Goal: Task Accomplishment & Management: Manage account settings

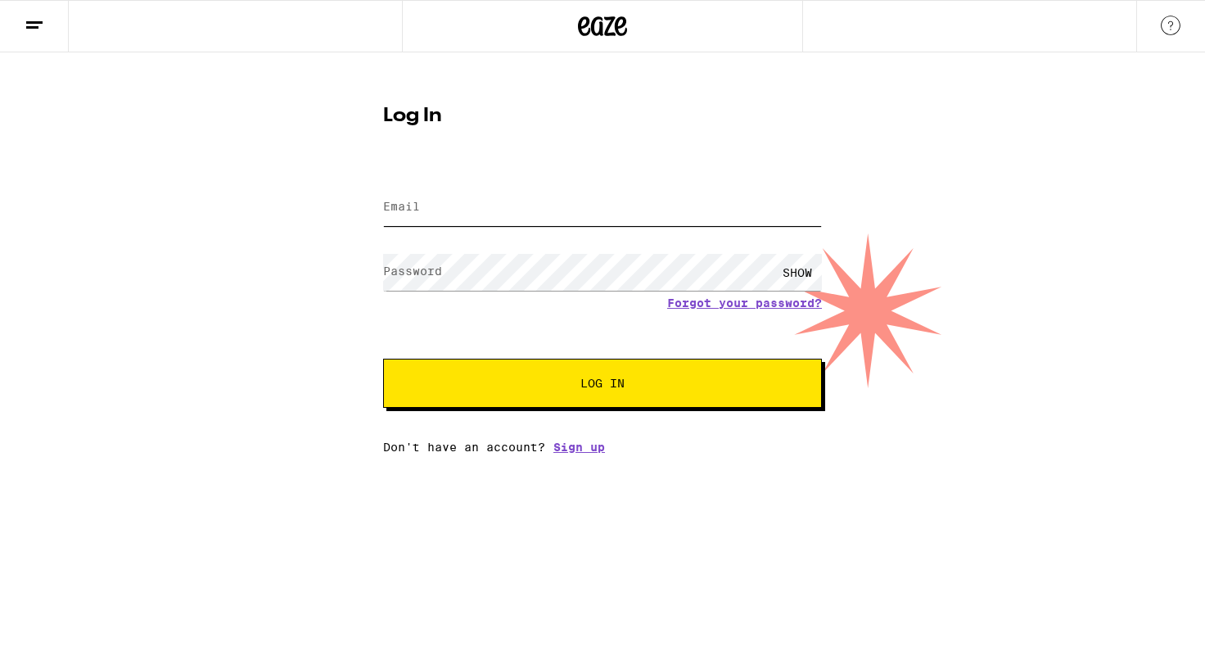
click at [606, 200] on input "Email" at bounding box center [602, 207] width 439 height 37
type input "[EMAIL_ADDRESS][DOMAIN_NAME]"
click at [383, 358] on button "Log In" at bounding box center [602, 382] width 439 height 49
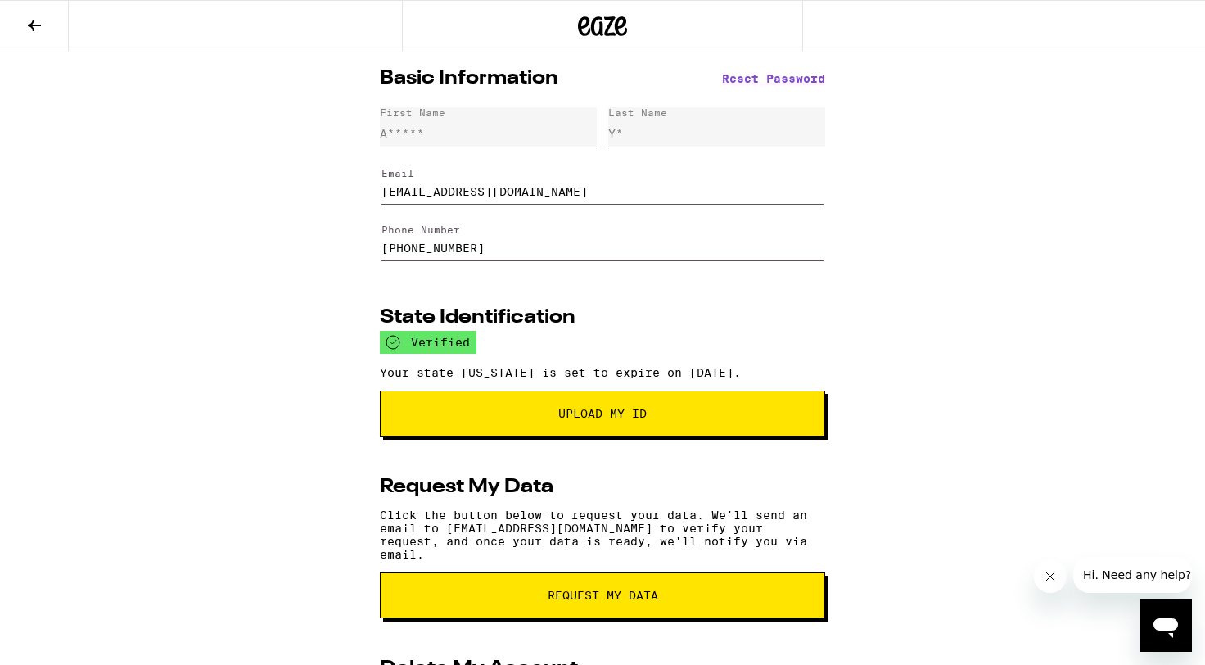
scroll to position [161, 0]
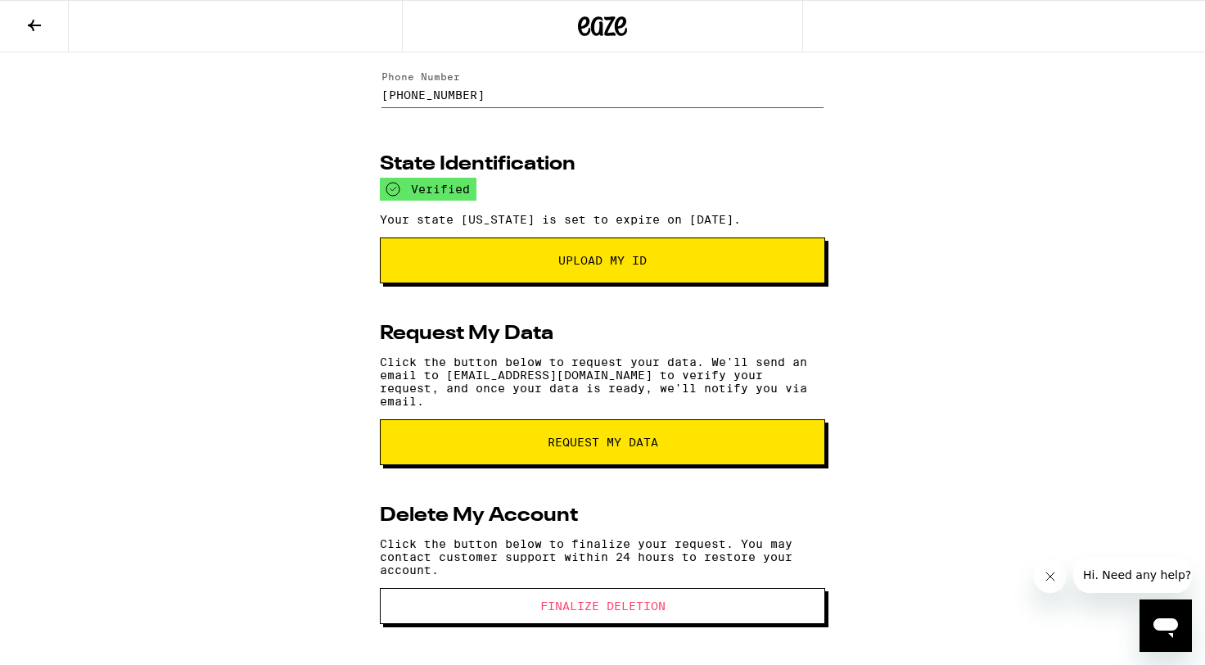
click at [585, 601] on span "Finalize Deletion" at bounding box center [602, 605] width 125 height 11
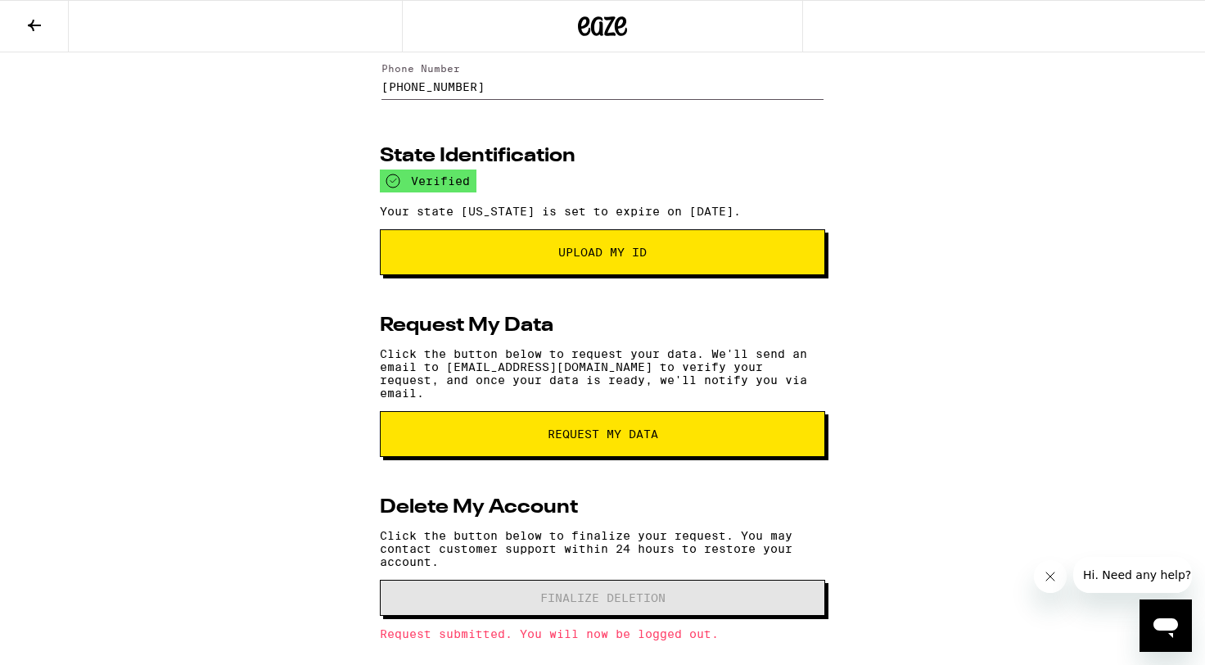
scroll to position [200, 0]
